Goal: Task Accomplishment & Management: Complete application form

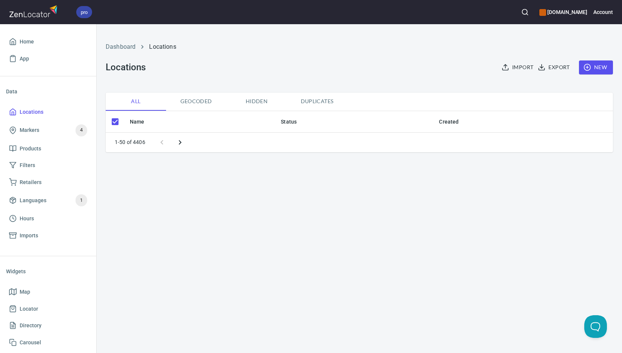
checkbox input "false"
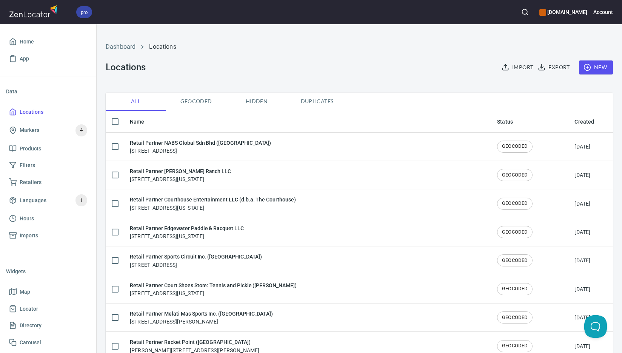
click at [592, 70] on span "New" at bounding box center [596, 67] width 22 height 9
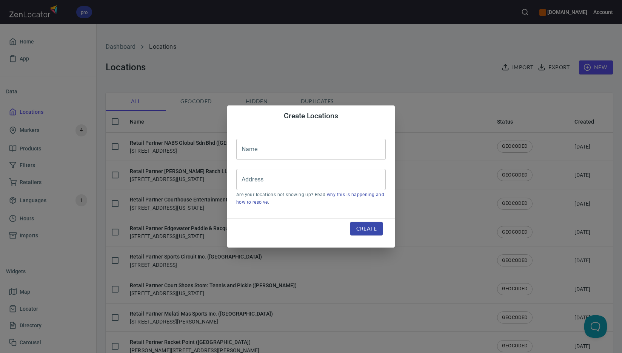
click at [297, 151] on input "text" at bounding box center [311, 149] width 150 height 21
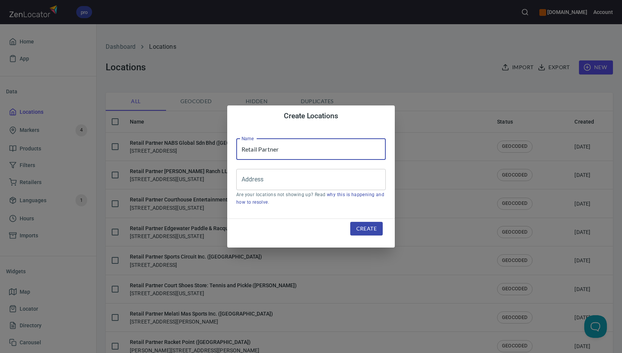
paste input "The Picklebarn ETX LLC"
type input "Retail Partner The Picklebarn ETX LLC"
click at [330, 181] on input "Address" at bounding box center [305, 179] width 131 height 14
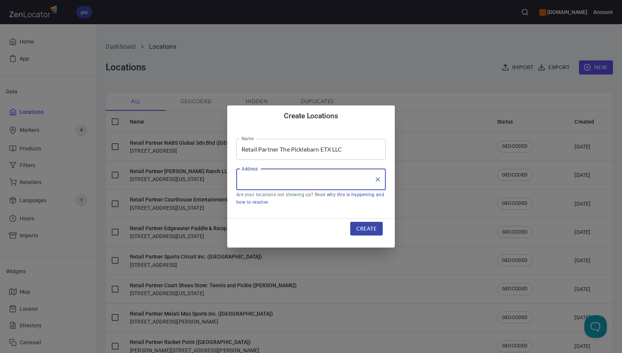
paste input "[STREET_ADDRESS]"
click at [307, 202] on li "[STREET_ADDRESS][PERSON_NAME][US_STATE]" at bounding box center [311, 202] width 150 height 14
type input "[STREET_ADDRESS][PERSON_NAME][US_STATE]"
drag, startPoint x: 366, startPoint y: 227, endPoint x: 362, endPoint y: 227, distance: 4.2
click at [366, 227] on span "Create" at bounding box center [367, 228] width 20 height 9
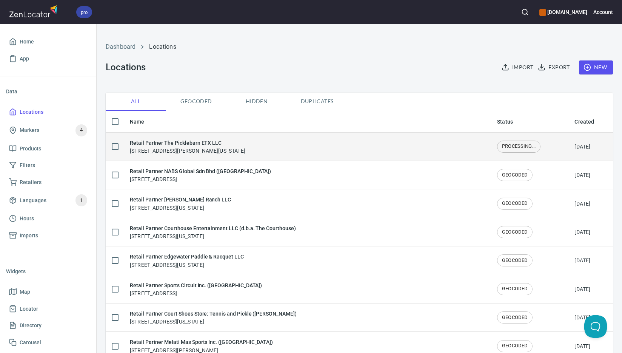
click at [211, 143] on h6 "Retail Partner The Picklebarn ETX LLC" at bounding box center [188, 143] width 116 height 8
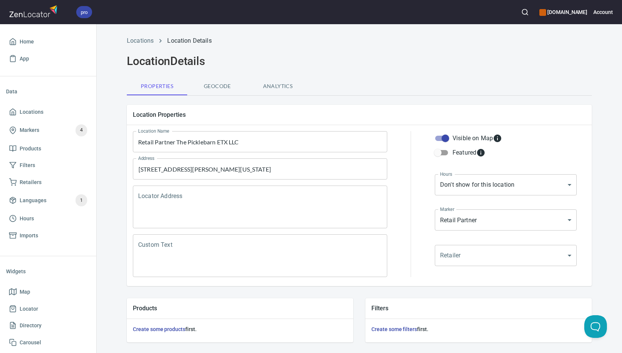
click at [201, 199] on textarea "Locator Address" at bounding box center [260, 207] width 244 height 29
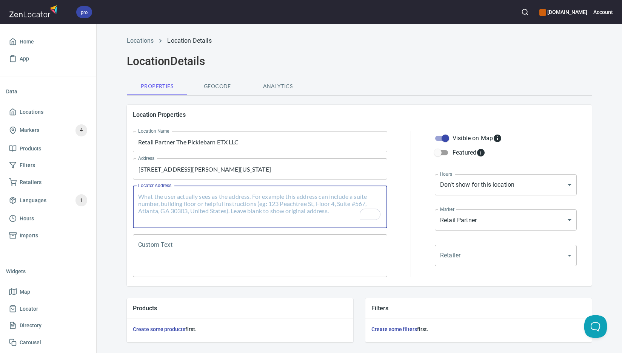
paste textarea "[STREET_ADDRESS][PERSON_NAME][US_STATE]"
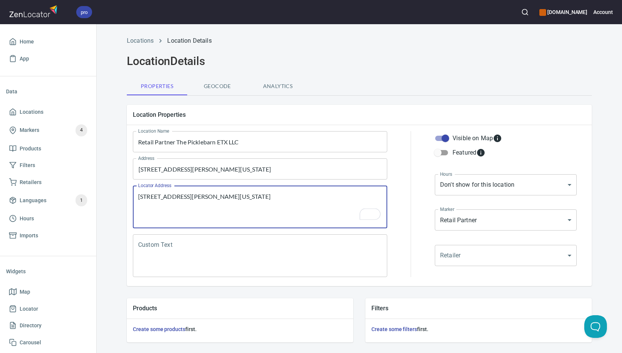
type textarea "[STREET_ADDRESS][PERSON_NAME][US_STATE]"
click at [250, 250] on textarea "Custom Text" at bounding box center [260, 255] width 244 height 29
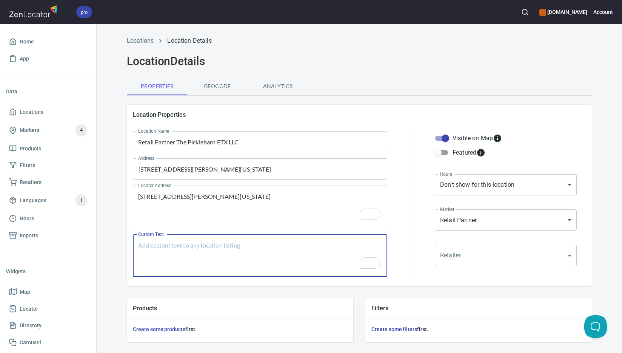
paste textarea "Brands Carried: SelkirkJoola Diadem Franklin Paddletek Avoura Chorus Volair Six…"
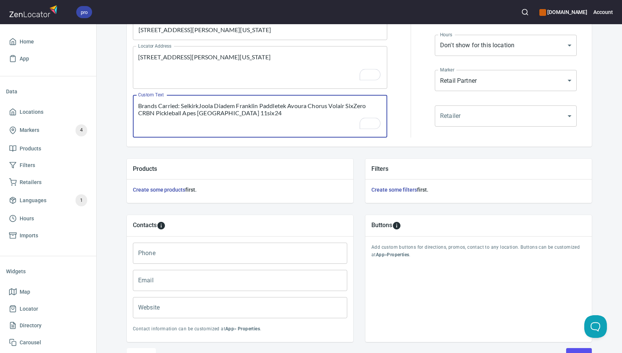
type textarea "Brands Carried: SelkirkJoola Diadem Franklin Paddletek Avoura Chorus Volair Six…"
click at [248, 254] on input "Phone" at bounding box center [240, 252] width 215 height 21
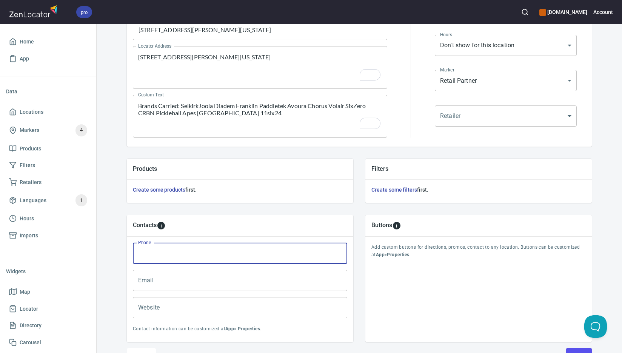
paste input "[PHONE_NUMBER]"
type input "[PHONE_NUMBER]"
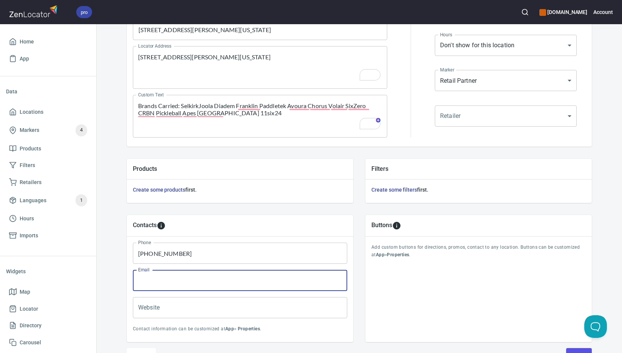
paste input "[EMAIL_ADDRESS][DOMAIN_NAME]"
type input "[EMAIL_ADDRESS][DOMAIN_NAME]"
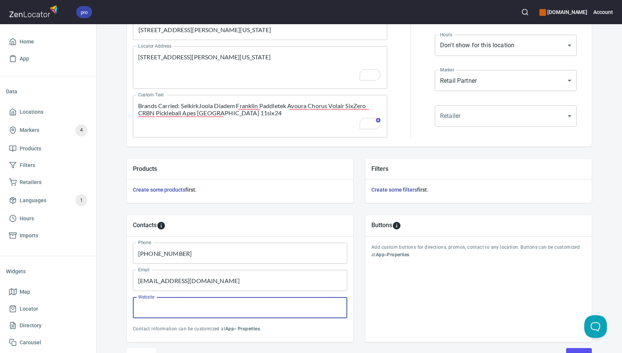
paste input "[DOMAIN_NAME]"
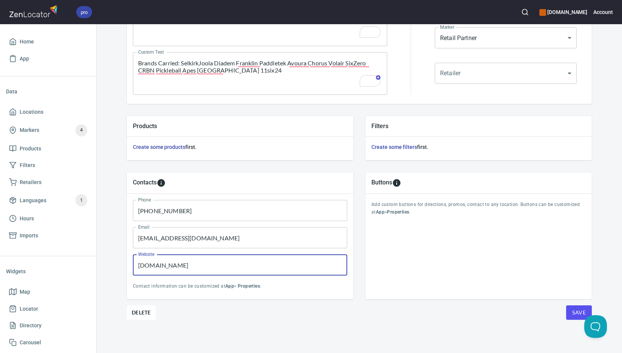
scroll to position [182, 0]
type input "[DOMAIN_NAME]"
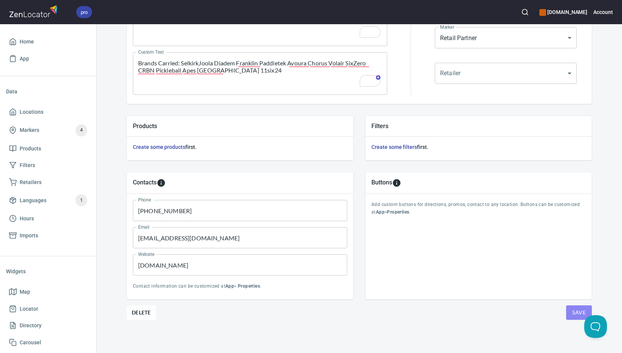
click at [575, 312] on span "Save" at bounding box center [580, 312] width 14 height 9
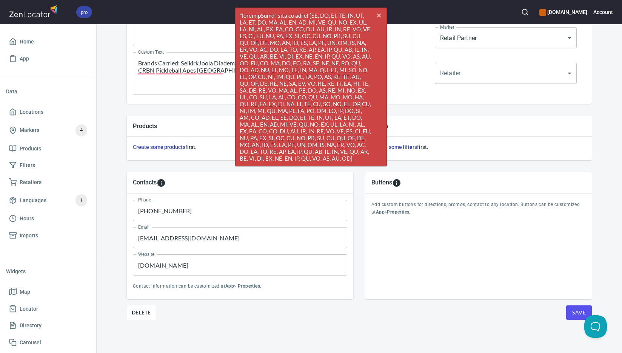
scroll to position [0, 0]
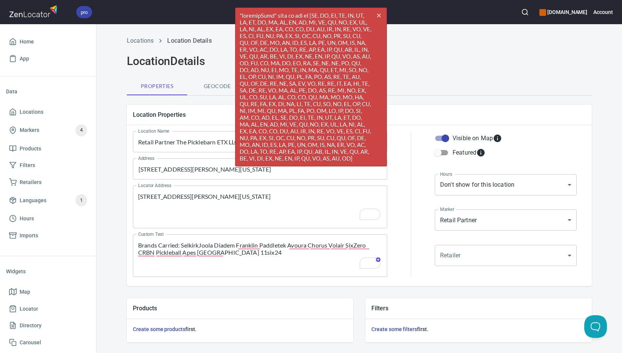
click at [307, 210] on textarea "[STREET_ADDRESS][PERSON_NAME][US_STATE]" at bounding box center [260, 207] width 244 height 29
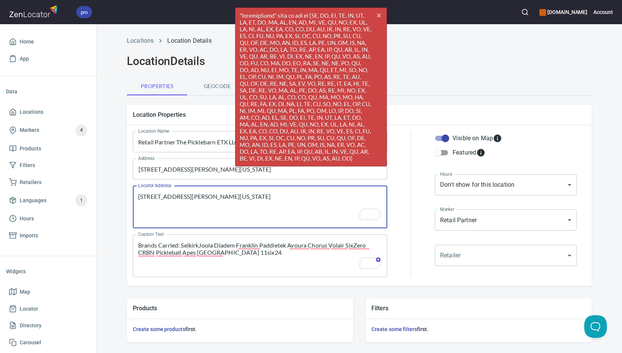
click at [307, 210] on textarea "[STREET_ADDRESS][PERSON_NAME][US_STATE]" at bounding box center [260, 207] width 244 height 29
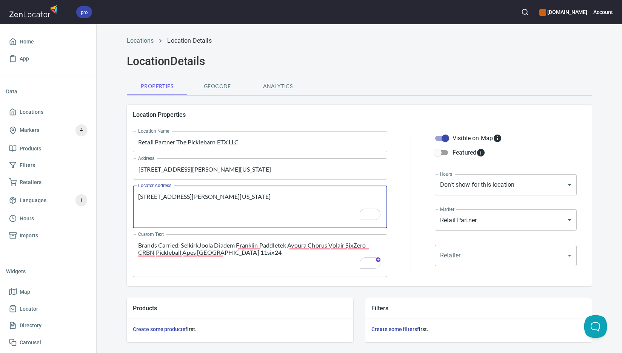
paste textarea "To enrich screen reader interactions, please activate Accessibility in Grammarl…"
type textarea "[STREET_ADDRESS][PERSON_NAME][US_STATE]"
click at [289, 169] on input "[STREET_ADDRESS][PERSON_NAME][US_STATE]" at bounding box center [254, 169] width 236 height 14
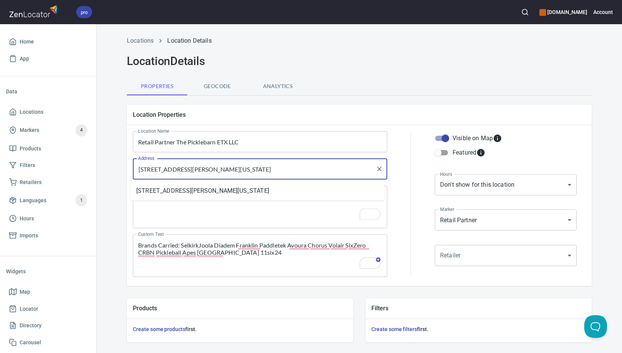
click at [289, 169] on input "[STREET_ADDRESS][PERSON_NAME][US_STATE]" at bounding box center [254, 169] width 236 height 14
paste input "d"
click at [239, 192] on li "[STREET_ADDRESS][PERSON_NAME][US_STATE]" at bounding box center [257, 191] width 255 height 14
type input "[STREET_ADDRESS][PERSON_NAME][US_STATE]"
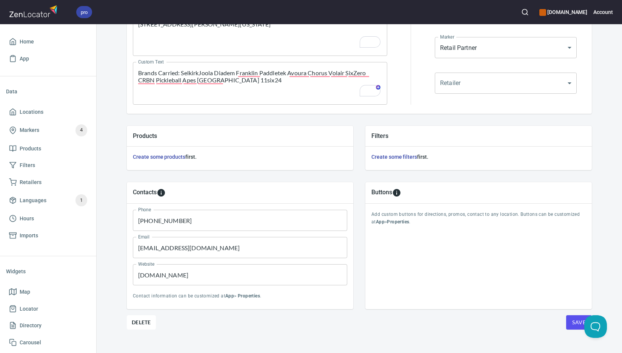
scroll to position [182, 0]
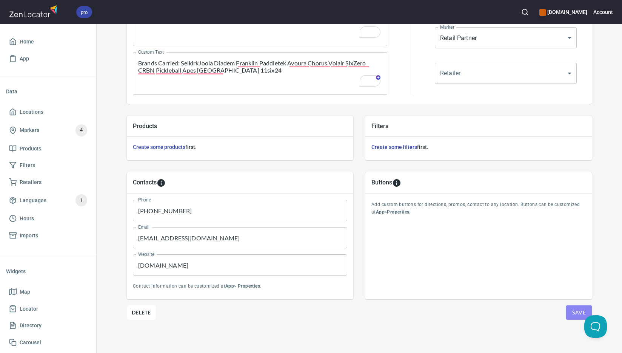
click at [574, 315] on span "Save" at bounding box center [580, 312] width 14 height 9
